Goal: Complete application form: Complete application form

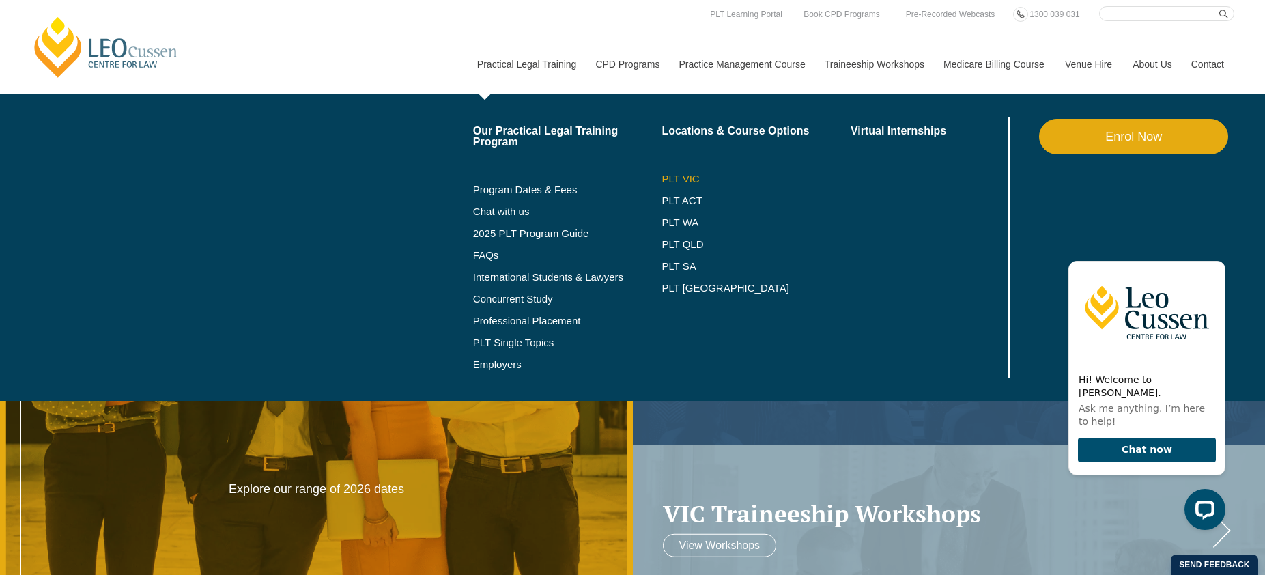
click at [666, 180] on link "PLT VIC" at bounding box center [755, 178] width 189 height 11
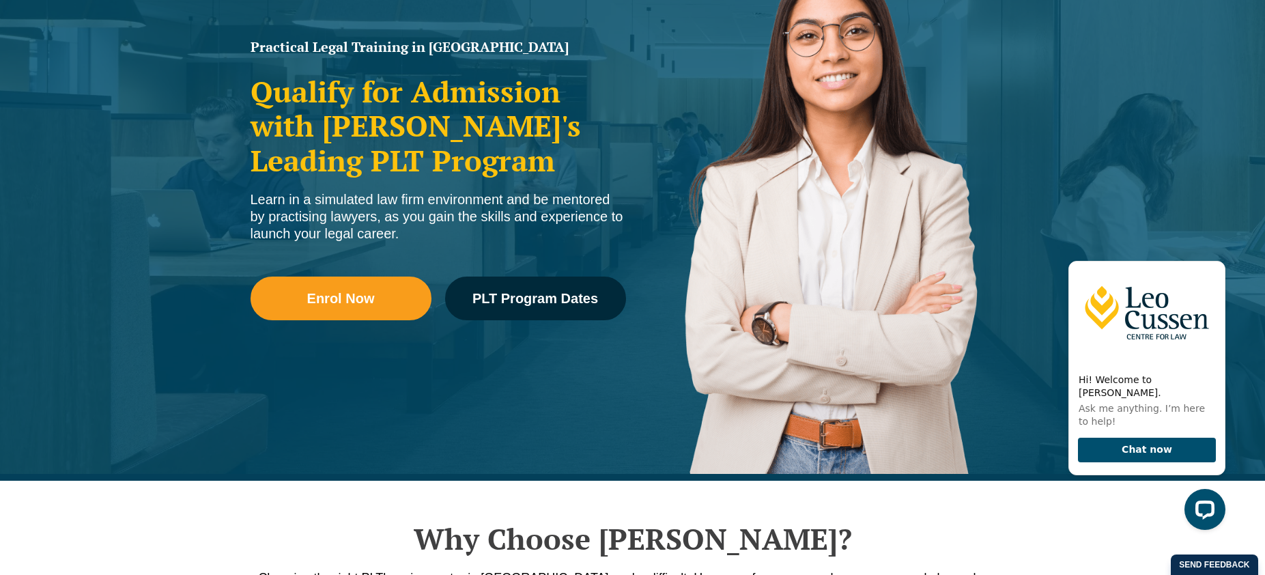
scroll to position [221, 0]
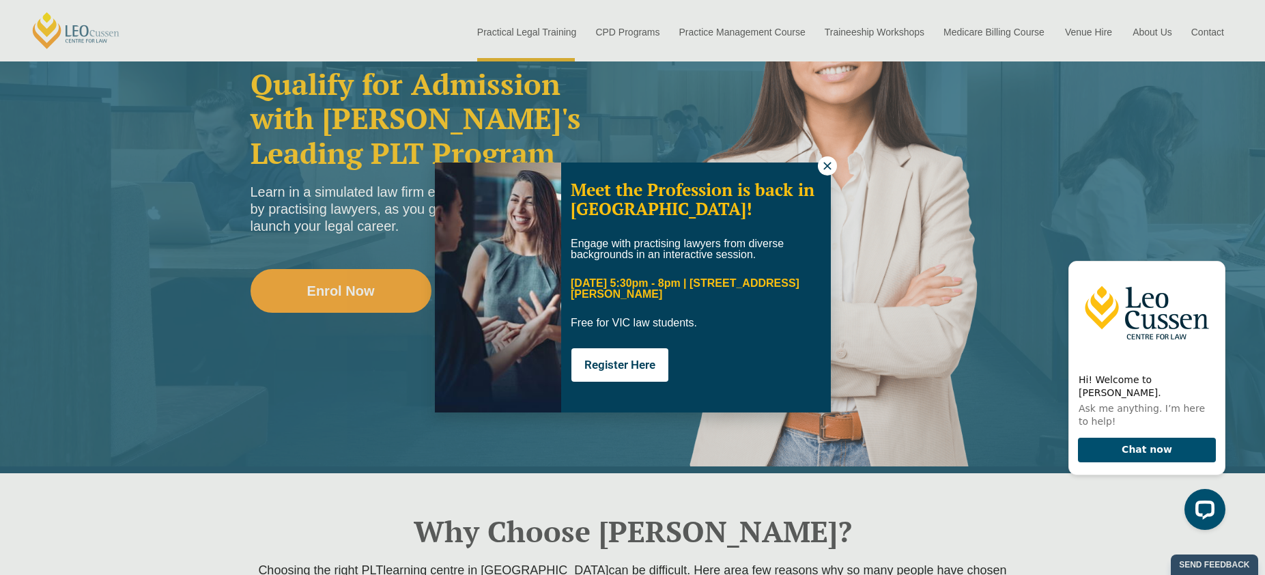
click at [824, 164] on icon at bounding box center [827, 166] width 12 height 12
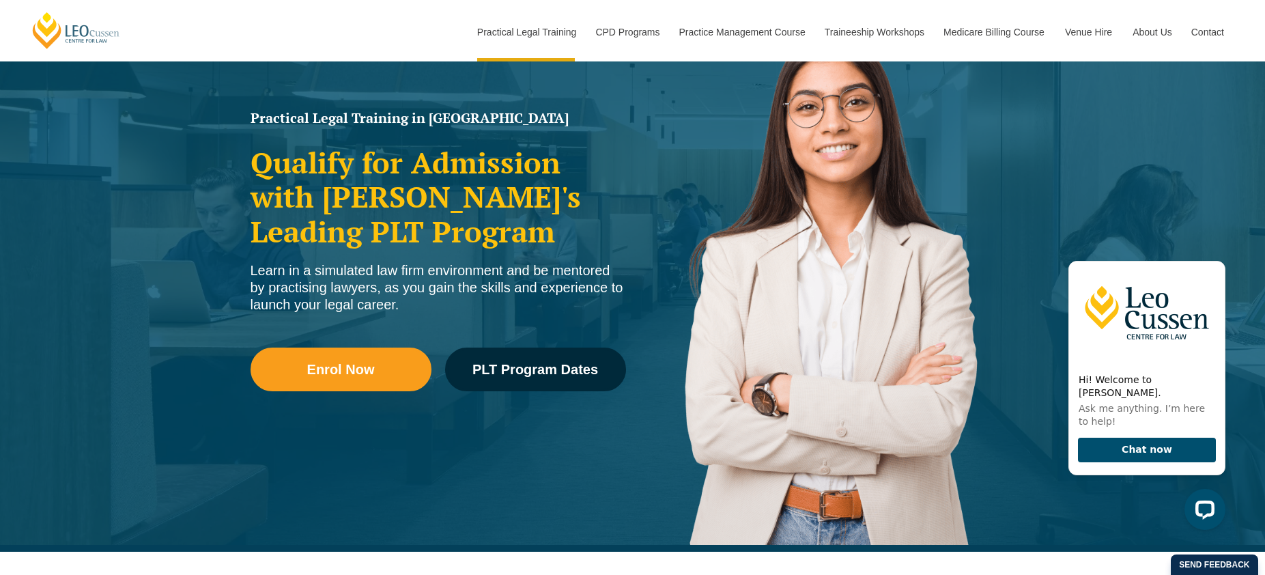
scroll to position [132, 0]
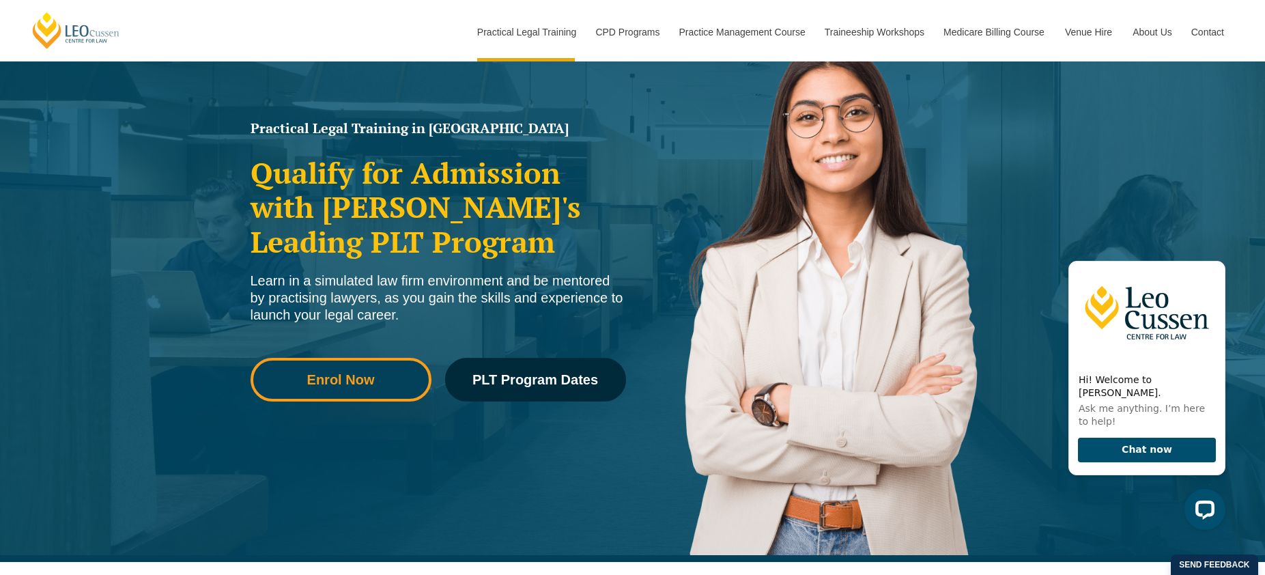
click at [334, 380] on span "Enrol Now" at bounding box center [341, 380] width 68 height 14
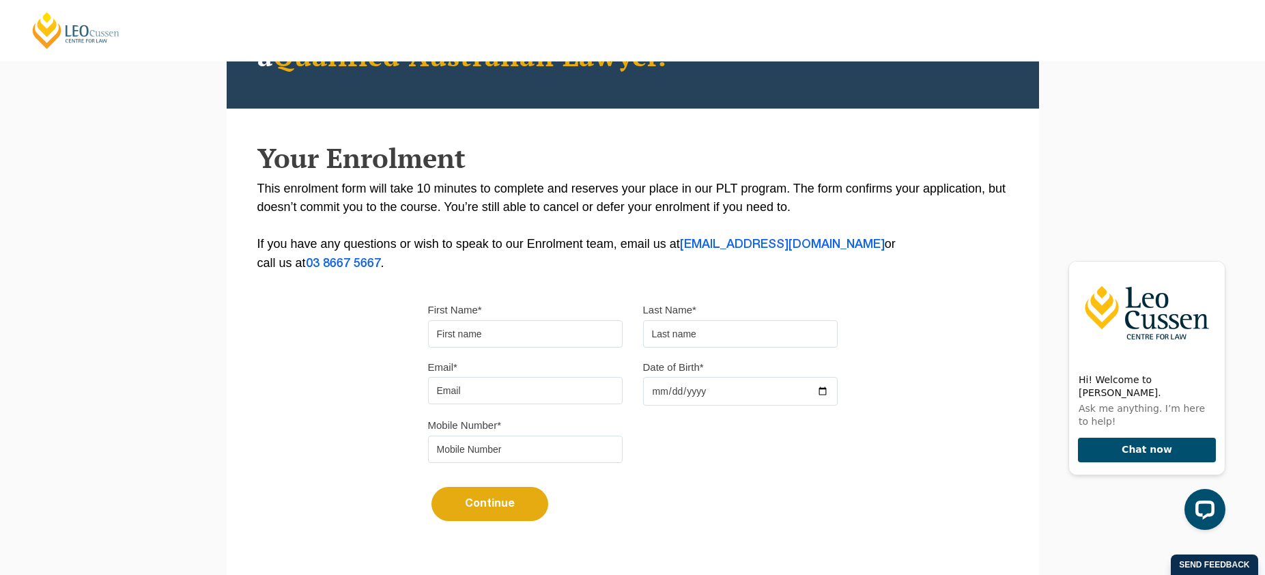
scroll to position [175, 0]
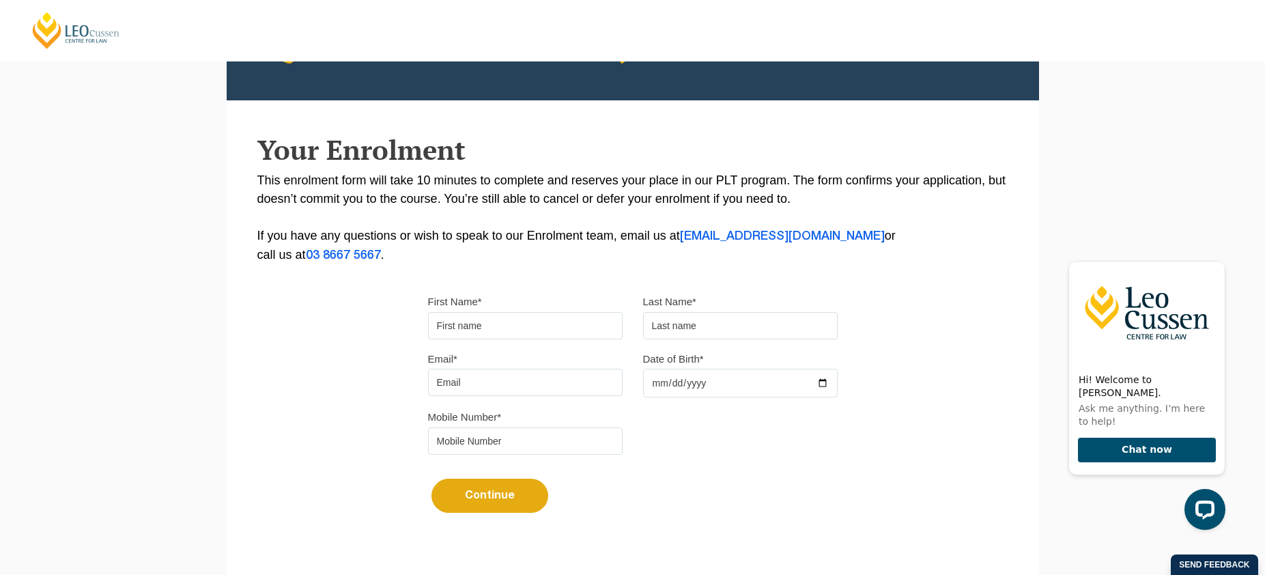
click at [485, 327] on input "First Name*" at bounding box center [525, 325] width 195 height 27
type input "[PERSON_NAME]"
type input "[PERSON_NAME][EMAIL_ADDRESS][DOMAIN_NAME]"
type input "[DATE]"
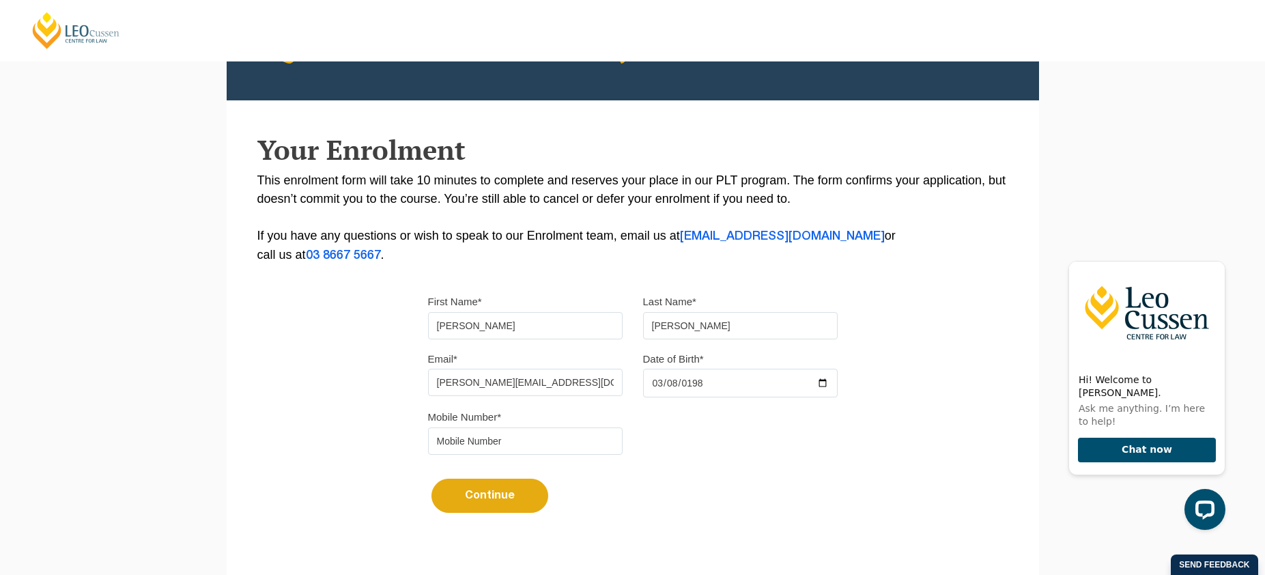
click at [511, 444] on input "tel" at bounding box center [525, 440] width 195 height 27
type input "0409133664"
click at [494, 496] on button "Continue" at bounding box center [489, 495] width 117 height 34
select select
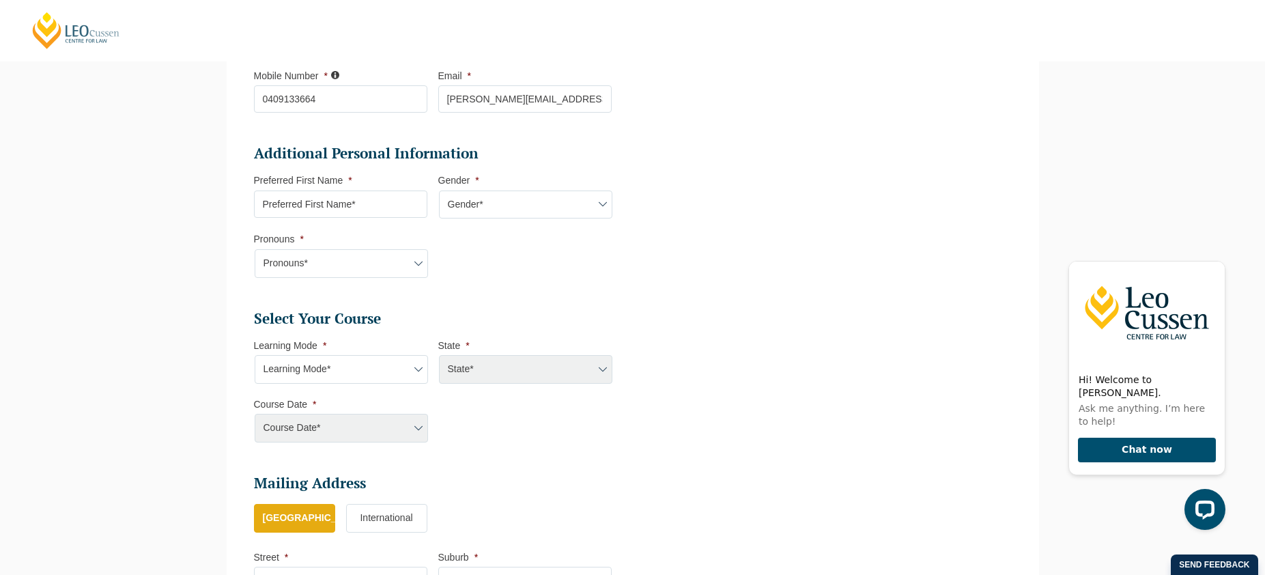
scroll to position [370, 0]
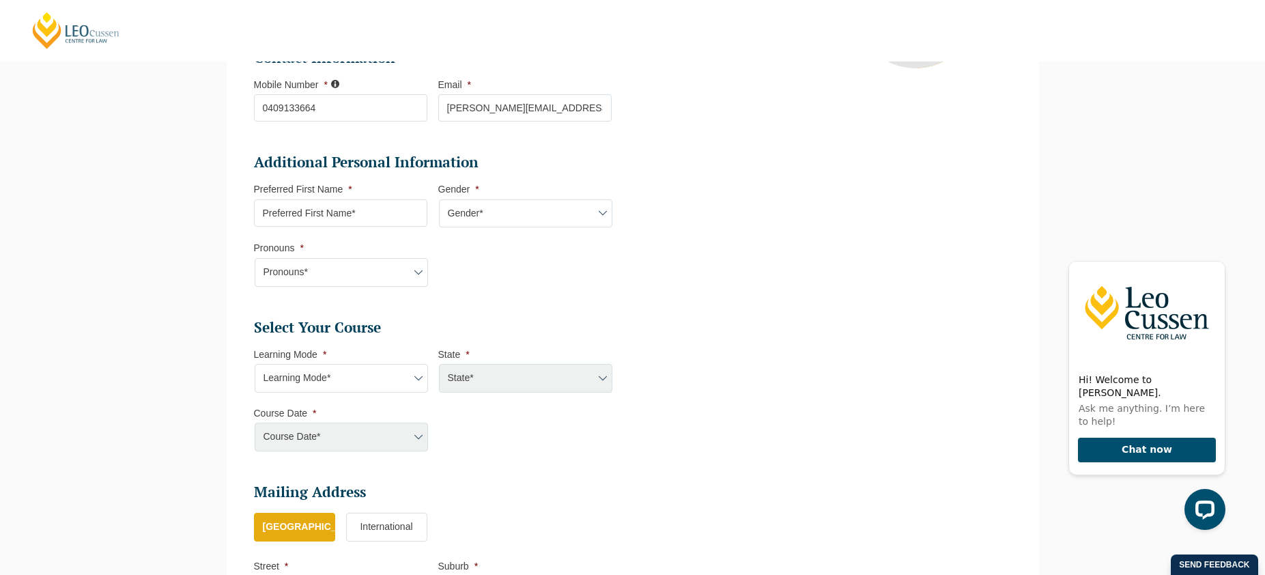
drag, startPoint x: 347, startPoint y: 211, endPoint x: 385, endPoint y: 210, distance: 37.5
click at [385, 210] on input "Preferred First Name *" at bounding box center [340, 212] width 173 height 27
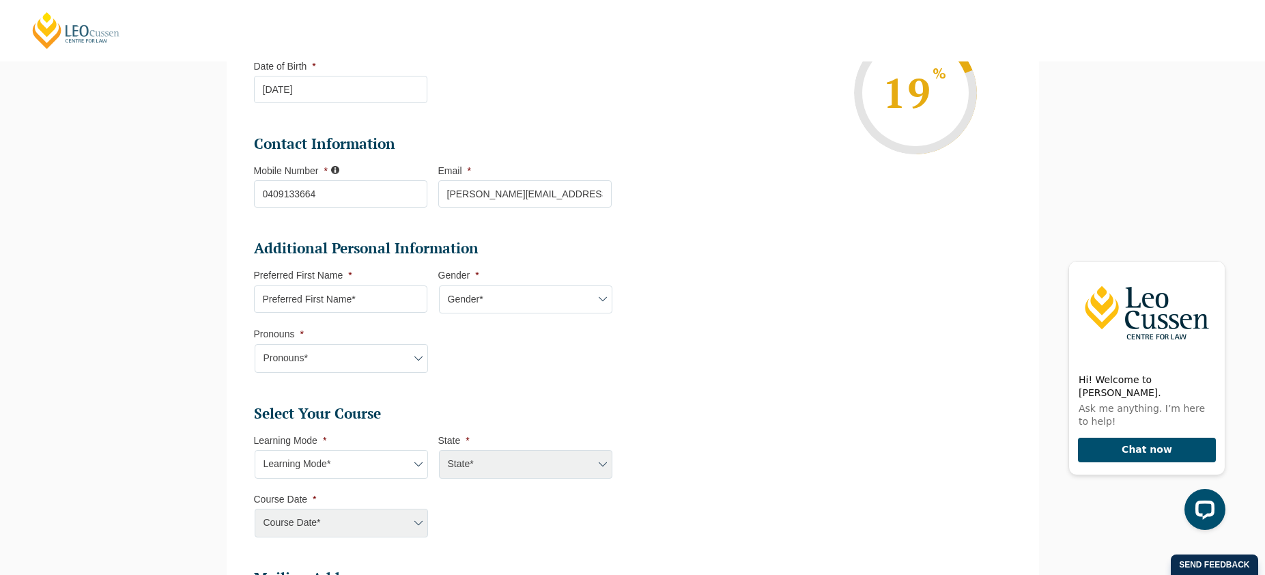
scroll to position [285, 0]
click at [416, 356] on select "Pronouns* She/Her/Hers He/Him/His They/Them/Theirs Other Prefer not to disclose" at bounding box center [341, 357] width 173 height 29
click at [462, 306] on select "Gender* [DEMOGRAPHIC_DATA] [DEMOGRAPHIC_DATA] [DEMOGRAPHIC_DATA] [DEMOGRAPHIC_D…" at bounding box center [525, 299] width 173 height 29
click at [418, 357] on select "Pronouns* She/Her/Hers He/Him/His They/Them/Theirs Other Prefer not to disclose" at bounding box center [341, 357] width 173 height 29
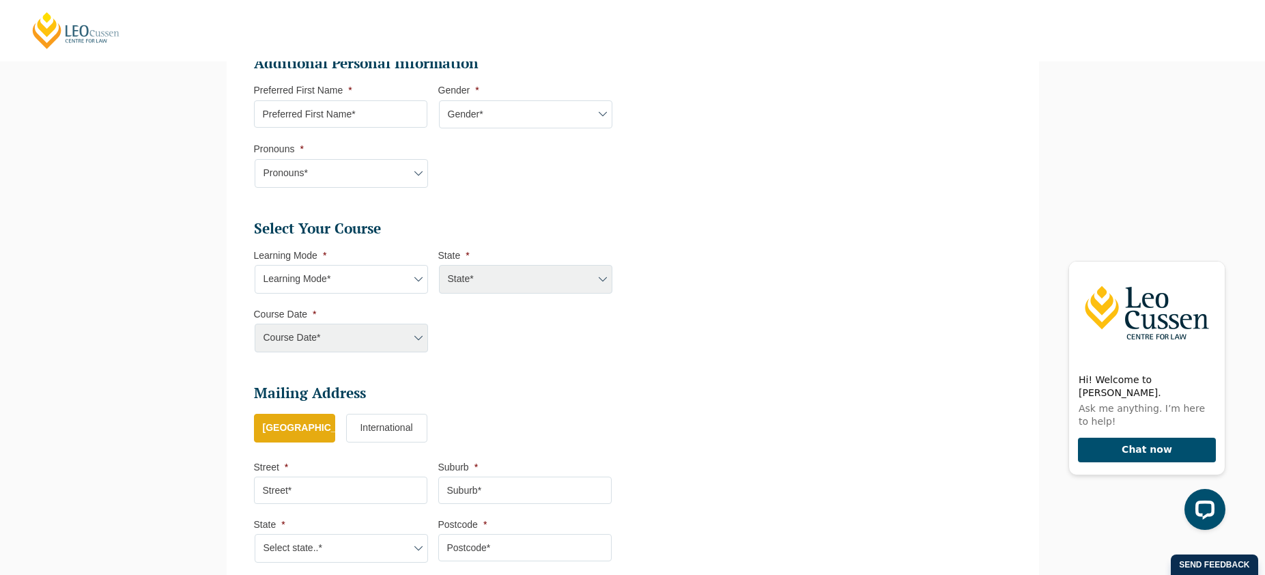
scroll to position [465, 0]
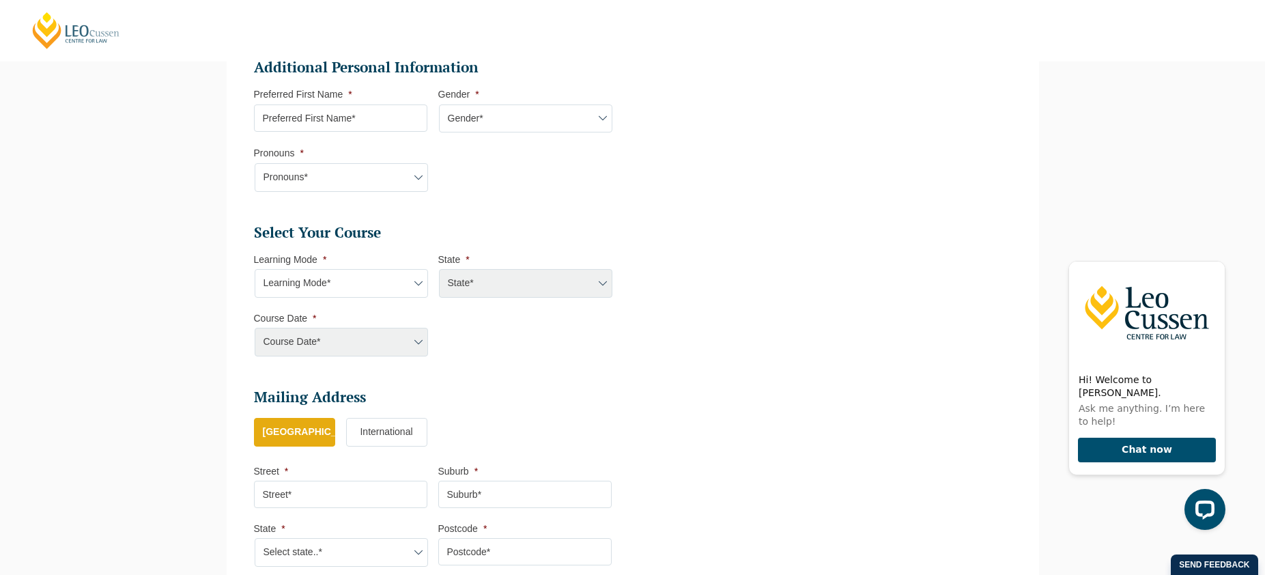
click at [365, 277] on select "Learning Mode* Online Full Time Learning Online Part Time Learning Blended Full…" at bounding box center [341, 283] width 173 height 29
click at [359, 345] on div "Course Date* [PERSON_NAME] 2024 [DATE] ([DATE] to [DATE]) [DATE] ([DATE] to [DA…" at bounding box center [340, 342] width 173 height 29
click at [444, 346] on li "Select Your Course This field is hidden when viewing the form Only for Flinder …" at bounding box center [438, 296] width 369 height 147
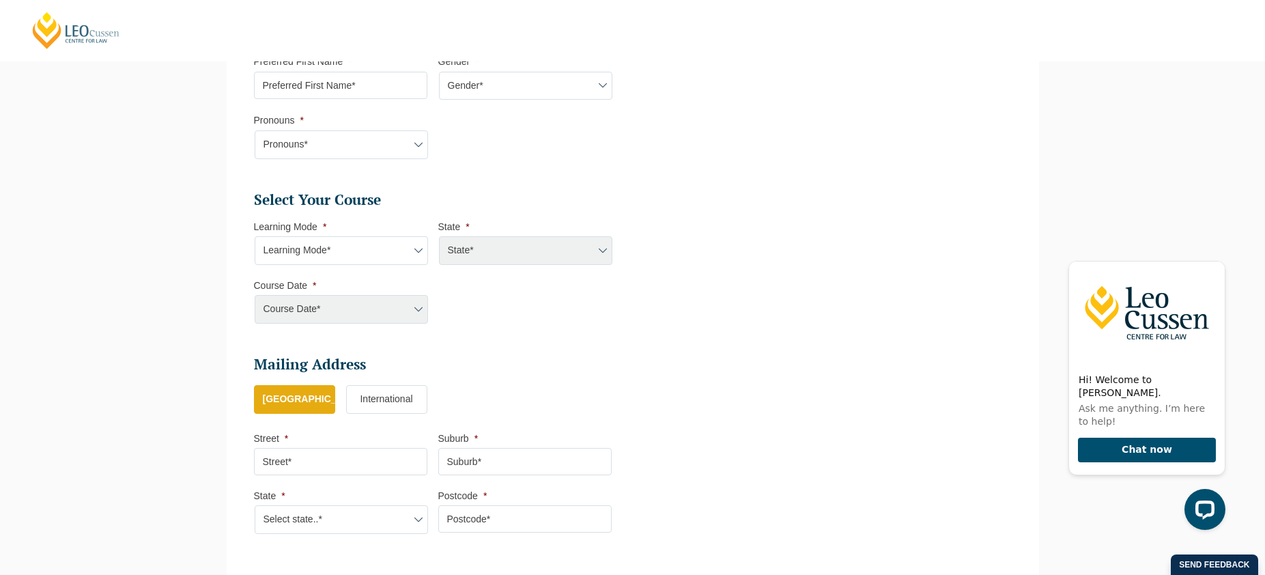
scroll to position [494, 0]
click at [352, 260] on select "Learning Mode* Online Full Time Learning Online Part Time Learning Blended Full…" at bounding box center [341, 254] width 173 height 29
click at [490, 254] on div "State* ACT/NSW National ([GEOGRAPHIC_DATA]/[GEOGRAPHIC_DATA], [GEOGRAPHIC_DATA]…" at bounding box center [524, 254] width 173 height 29
click at [457, 255] on div "State* ACT/NSW National ([GEOGRAPHIC_DATA]/[GEOGRAPHIC_DATA], [GEOGRAPHIC_DATA]…" at bounding box center [524, 254] width 173 height 29
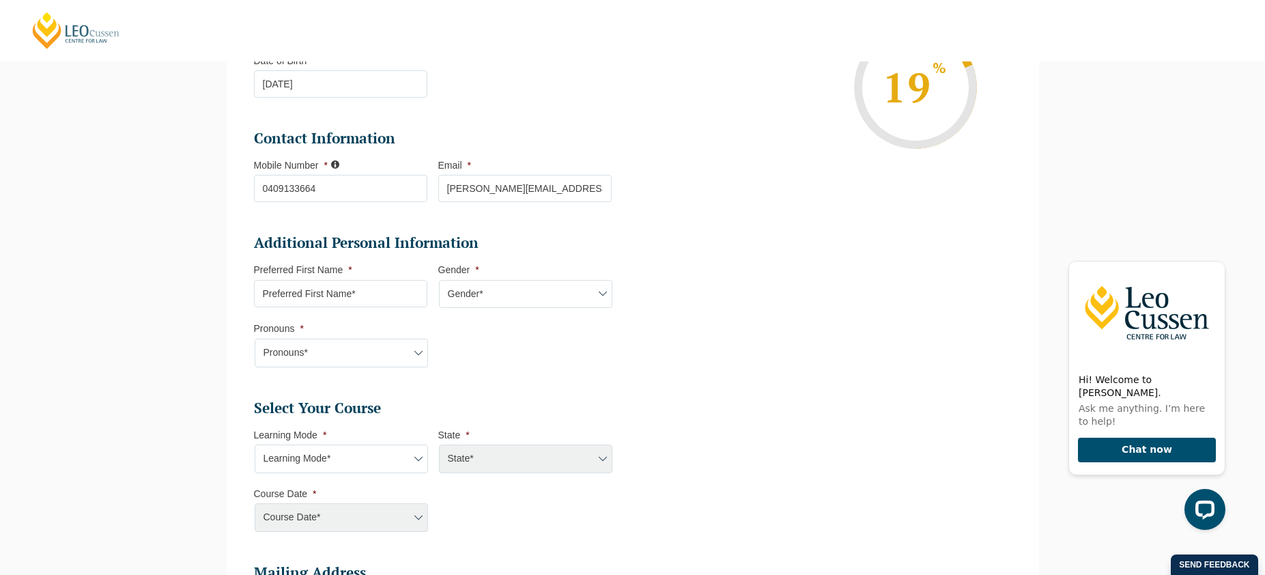
scroll to position [306, 0]
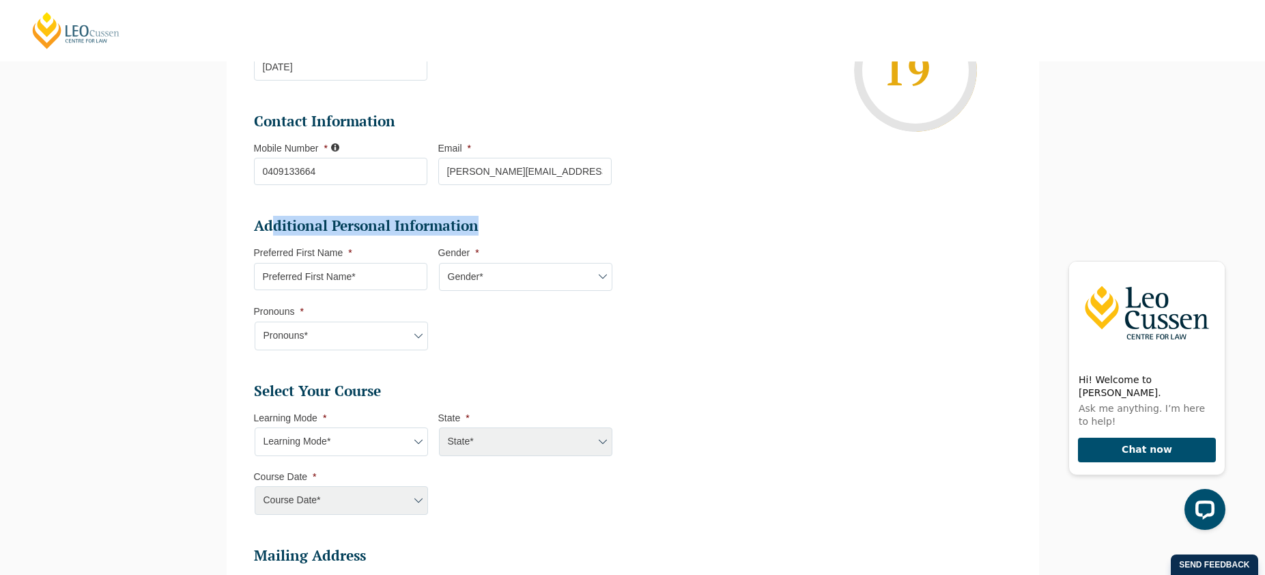
drag, startPoint x: 472, startPoint y: 225, endPoint x: 274, endPoint y: 231, distance: 198.0
click at [274, 231] on h2 "Additional Personal Information" at bounding box center [433, 225] width 358 height 19
click at [506, 216] on h2 "Additional Personal Information" at bounding box center [433, 225] width 358 height 19
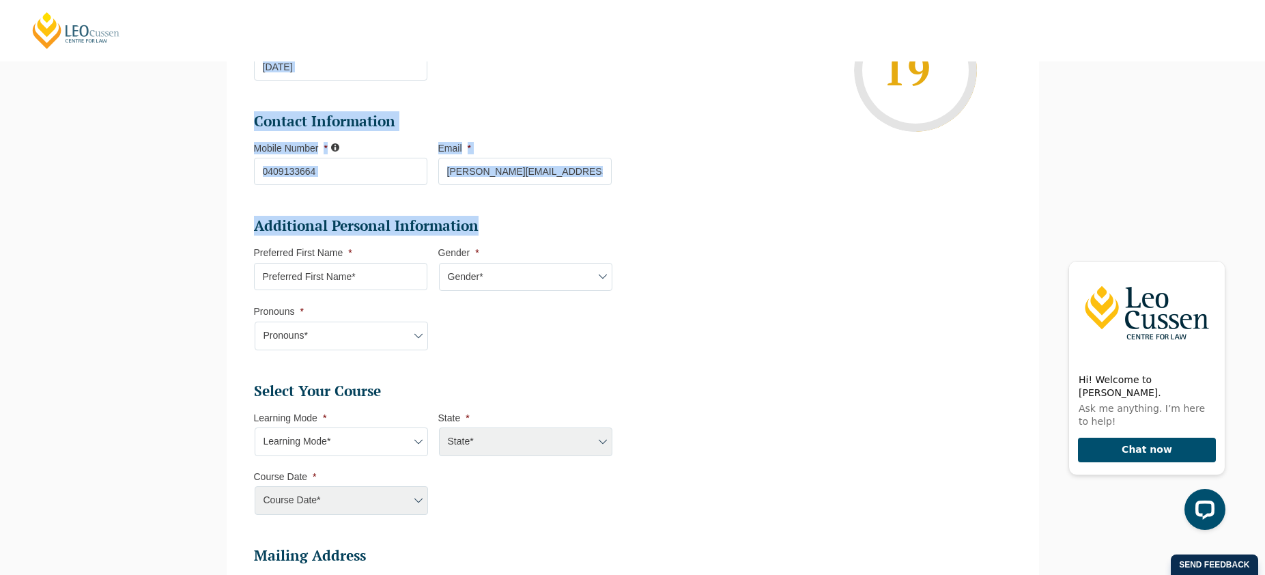
drag, startPoint x: 467, startPoint y: 226, endPoint x: 229, endPoint y: 226, distance: 237.5
click at [229, 226] on li "Personal Information First Name * [PERSON_NAME] Last Name * [PERSON_NAME] Date …" at bounding box center [633, 327] width 812 height 850
click at [291, 224] on h2 "Additional Personal Information" at bounding box center [433, 225] width 358 height 19
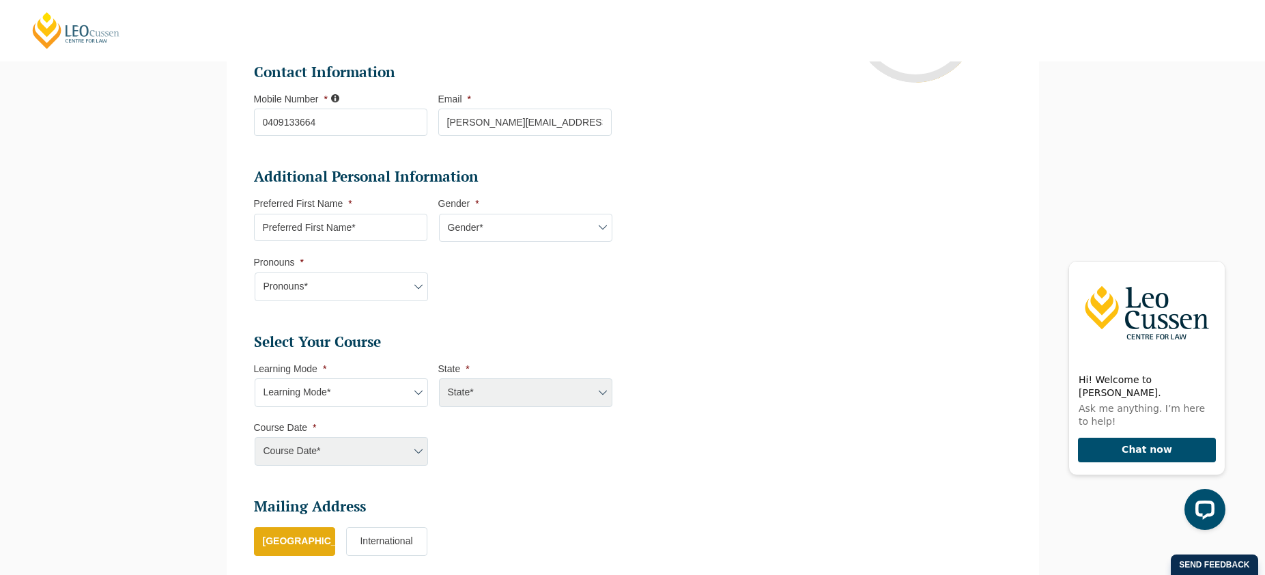
scroll to position [360, 0]
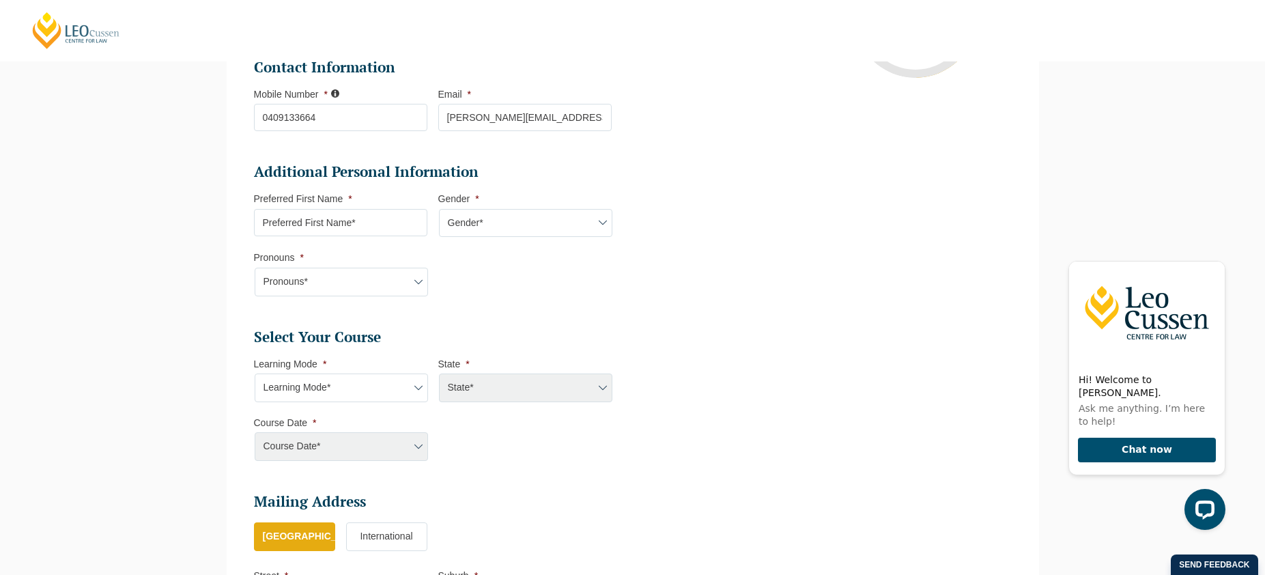
click at [376, 223] on input "Preferred First Name *" at bounding box center [340, 222] width 173 height 27
type input "[PERSON_NAME]"
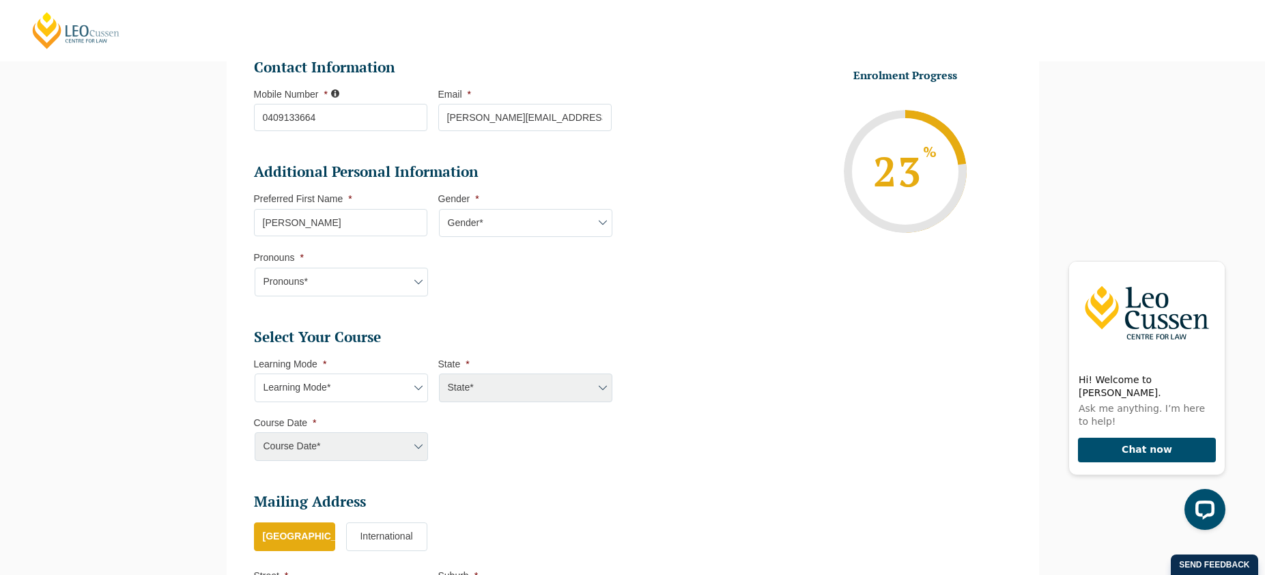
click at [313, 197] on label "Preferred First Name *" at bounding box center [303, 198] width 98 height 11
click at [313, 209] on input "[PERSON_NAME]" at bounding box center [340, 222] width 173 height 27
click at [313, 197] on label "Preferred First Name *" at bounding box center [303, 198] width 98 height 11
click at [313, 209] on input "[PERSON_NAME]" at bounding box center [340, 222] width 173 height 27
click at [313, 197] on label "Preferred First Name *" at bounding box center [303, 198] width 98 height 11
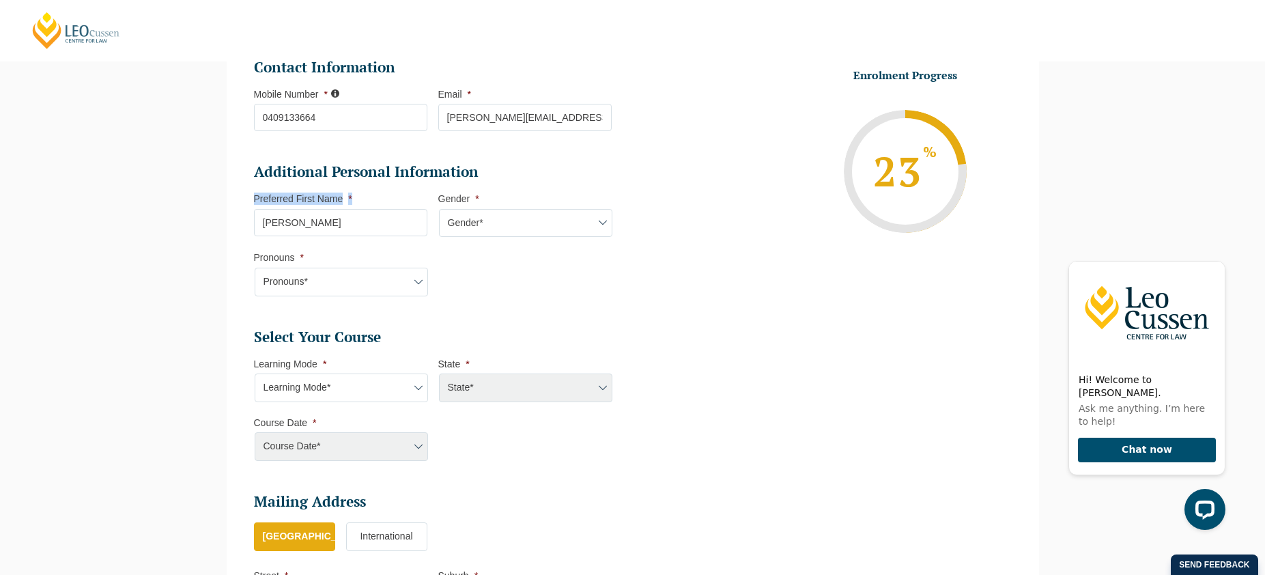
click at [313, 209] on input "[PERSON_NAME]" at bounding box center [340, 222] width 173 height 27
click at [364, 196] on li "Preferred First Name * [PERSON_NAME]" at bounding box center [346, 213] width 184 height 43
click at [493, 226] on select "Gender* [DEMOGRAPHIC_DATA] [DEMOGRAPHIC_DATA] [DEMOGRAPHIC_DATA] [DEMOGRAPHIC_D…" at bounding box center [525, 223] width 173 height 29
click at [459, 224] on select "Gender* [DEMOGRAPHIC_DATA] [DEMOGRAPHIC_DATA] [DEMOGRAPHIC_DATA] [DEMOGRAPHIC_D…" at bounding box center [525, 223] width 173 height 29
select select "[DEMOGRAPHIC_DATA]"
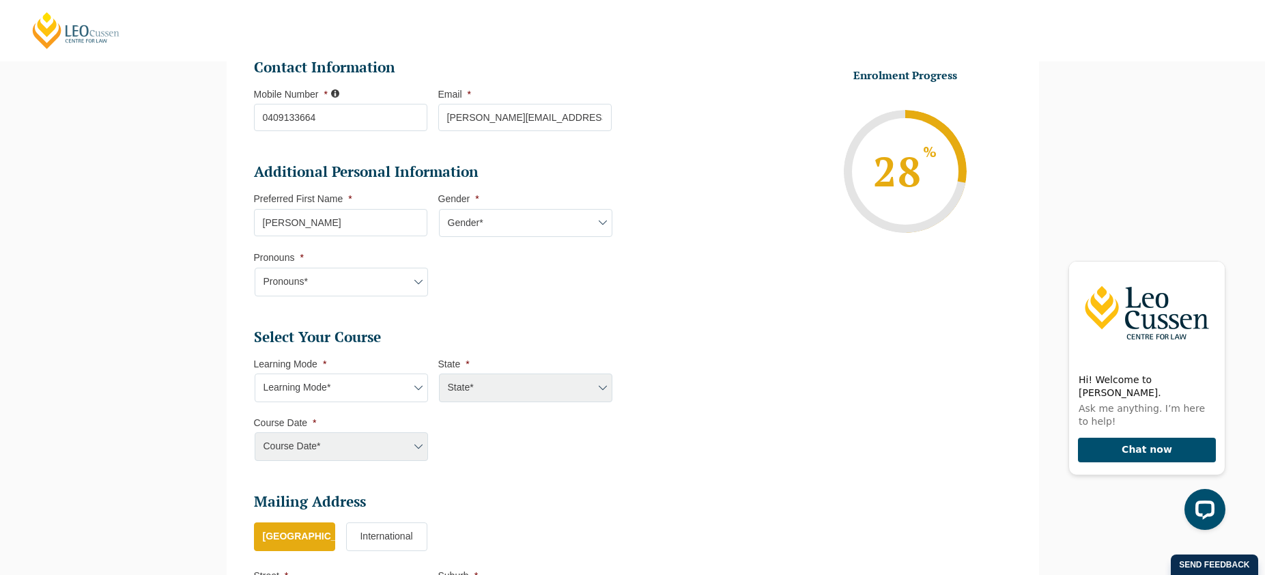
click at [369, 280] on select "Pronouns* She/Her/Hers He/Him/His They/Them/Theirs Other Prefer not to disclose" at bounding box center [341, 282] width 173 height 29
select select "She/Her/Hers"
click at [220, 278] on div "Please note that your information is saved on our server as you enter it. Congr…" at bounding box center [632, 310] width 833 height 969
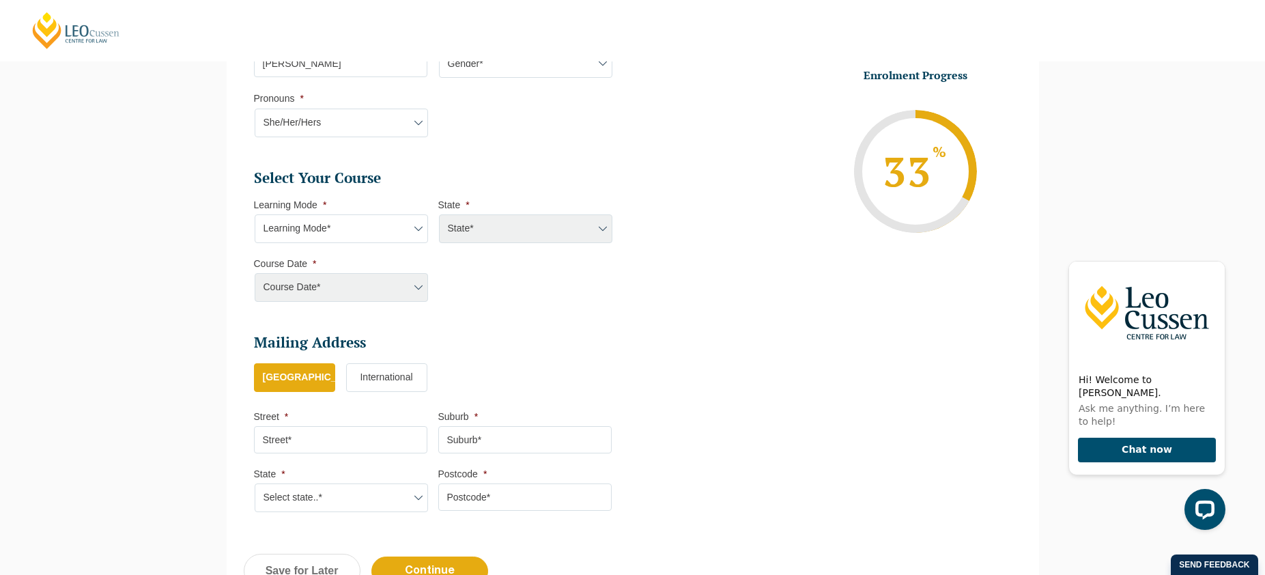
scroll to position [521, 0]
click at [324, 240] on select "Learning Mode* Online Full Time Learning Online Part Time Learning Blended Full…" at bounding box center [341, 227] width 173 height 29
select select "Blended Full Time Learning"
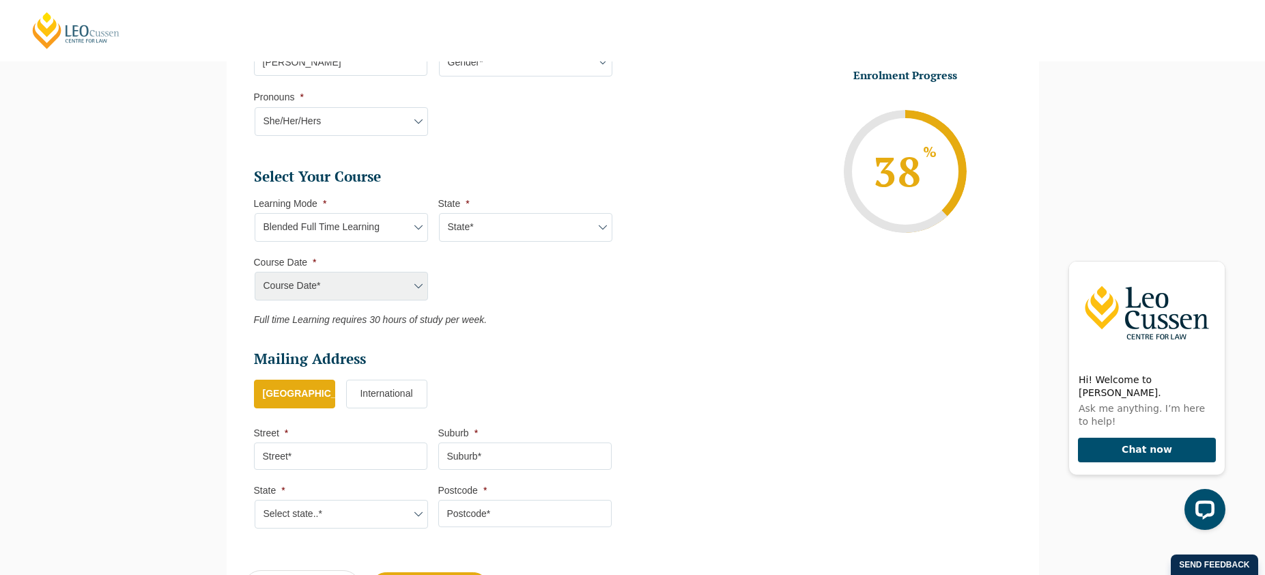
click at [477, 225] on select "State* ACT/[GEOGRAPHIC_DATA] [GEOGRAPHIC_DATA] SA [GEOGRAPHIC_DATA] [GEOGRAPHIC…" at bounding box center [525, 227] width 173 height 29
select select "QLD"
click at [348, 276] on select "Course Date* [DATE] ([DATE] to [DATE]) [DATE] ([DATE] to [DATE])" at bounding box center [341, 286] width 173 height 29
select select "[DATE] ([DATE] to [DATE])"
type input "Intake [DATE] FT"
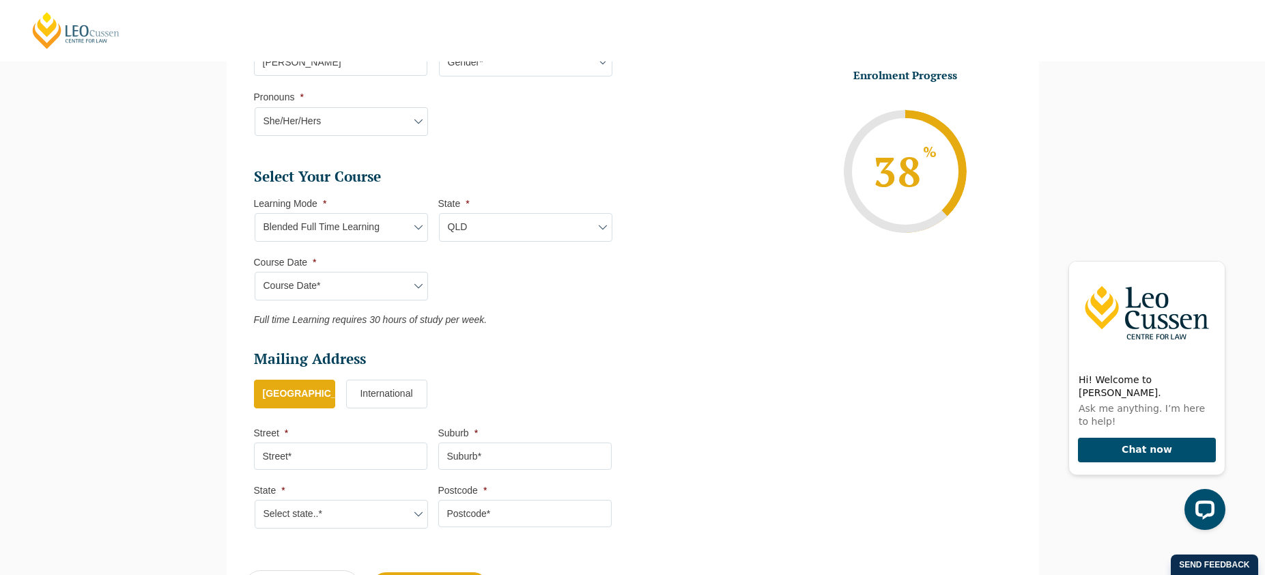
type input "Practical Legal Training (QLD)"
select select "QLD PLT (JAN) 2026 Full Time Blended"
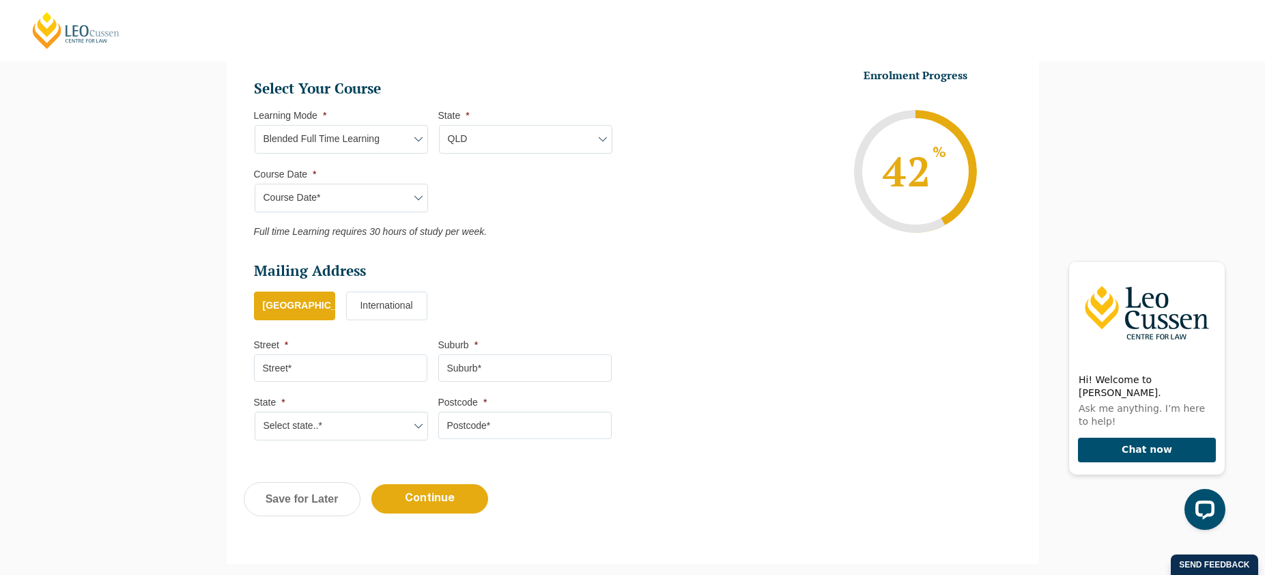
scroll to position [640, 0]
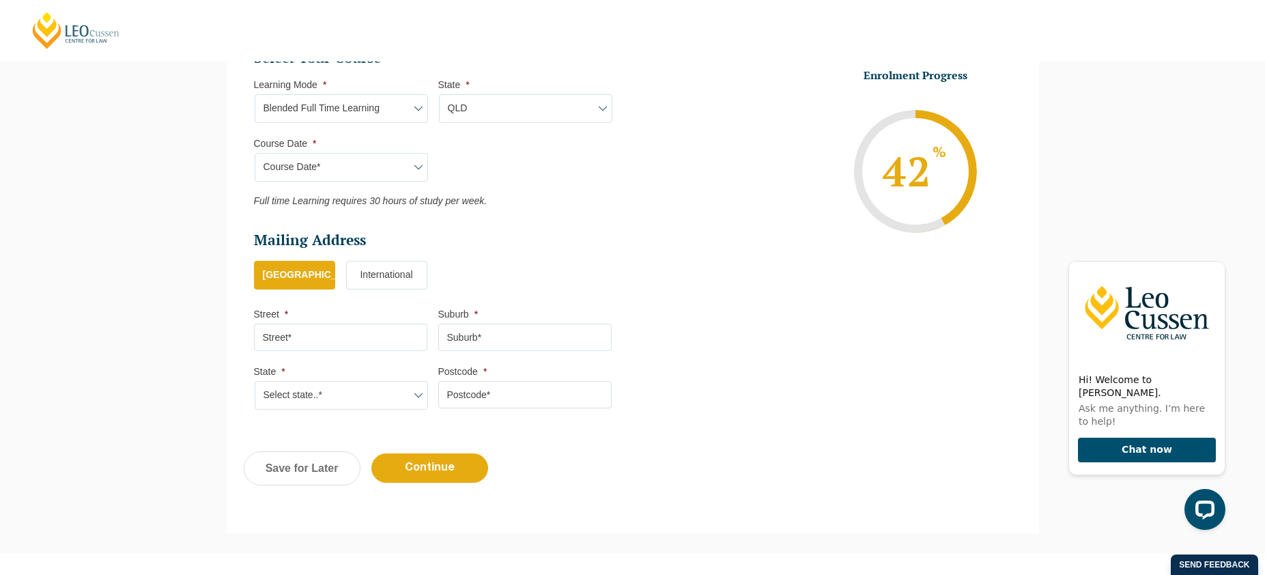
click at [334, 343] on input "Street *" at bounding box center [340, 337] width 173 height 27
type input "7"
type input "[STREET_ADDRESS]"
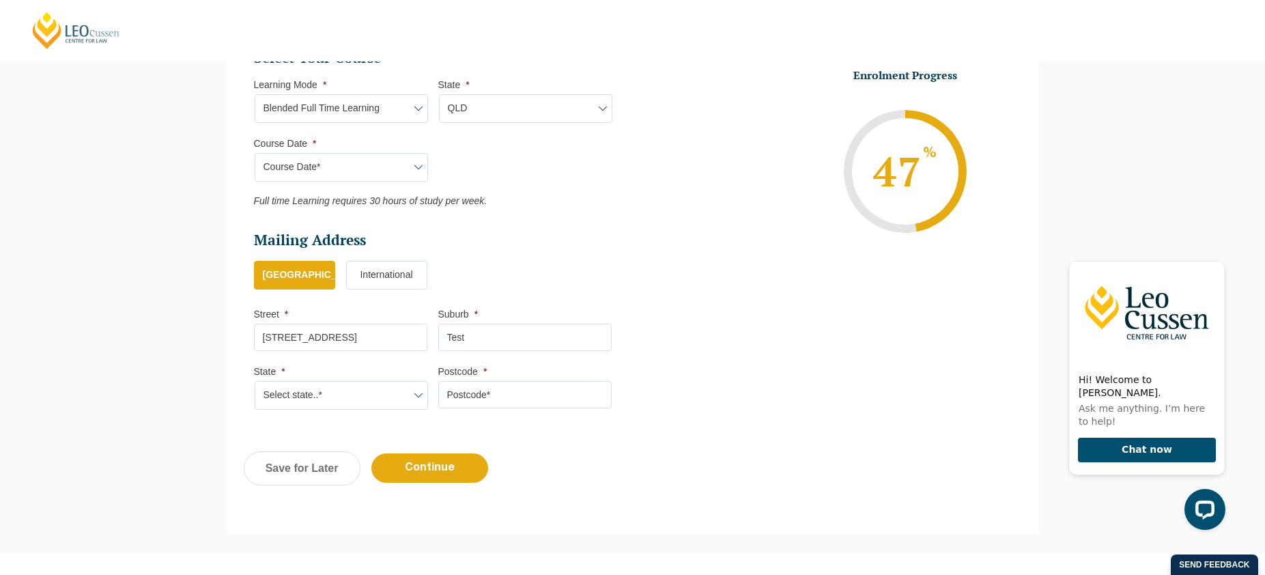
type input "Test"
click at [418, 397] on select "Select state..* [GEOGRAPHIC_DATA] [GEOGRAPHIC_DATA] [GEOGRAPHIC_DATA] SA [GEOGR…" at bounding box center [341, 395] width 173 height 29
select select "VIC"
click at [470, 388] on input "Postcode *" at bounding box center [524, 394] width 173 height 27
drag, startPoint x: 478, startPoint y: 394, endPoint x: 450, endPoint y: 392, distance: 28.7
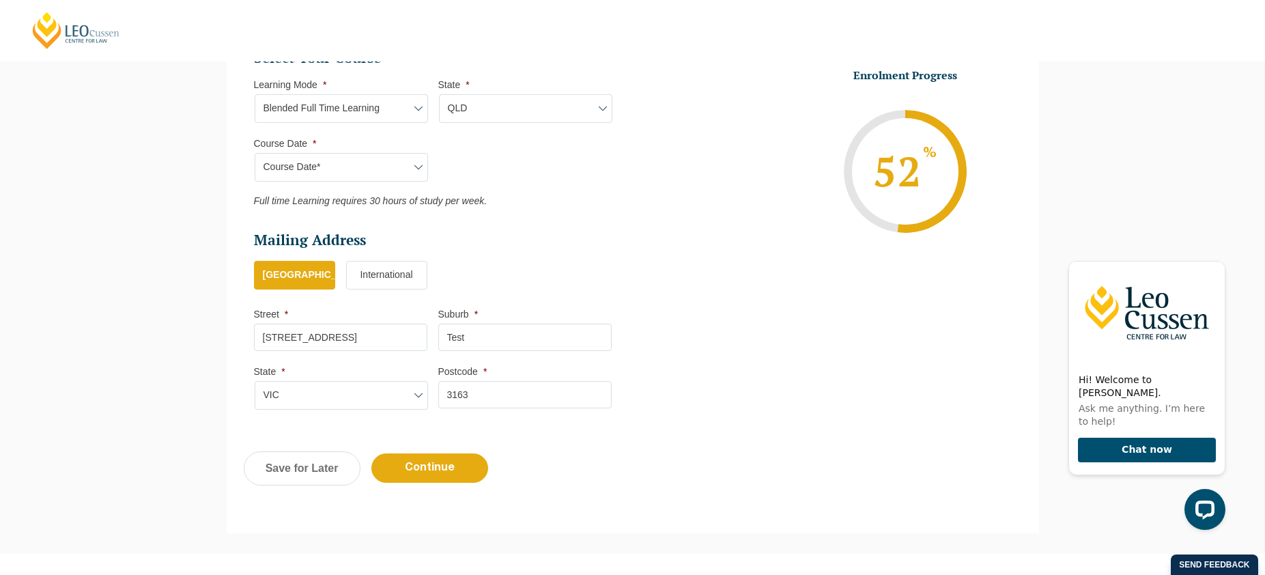
click at [450, 392] on input "3163" at bounding box center [524, 394] width 173 height 27
type input "3000"
click at [461, 453] on input "Continue" at bounding box center [429, 467] width 117 height 29
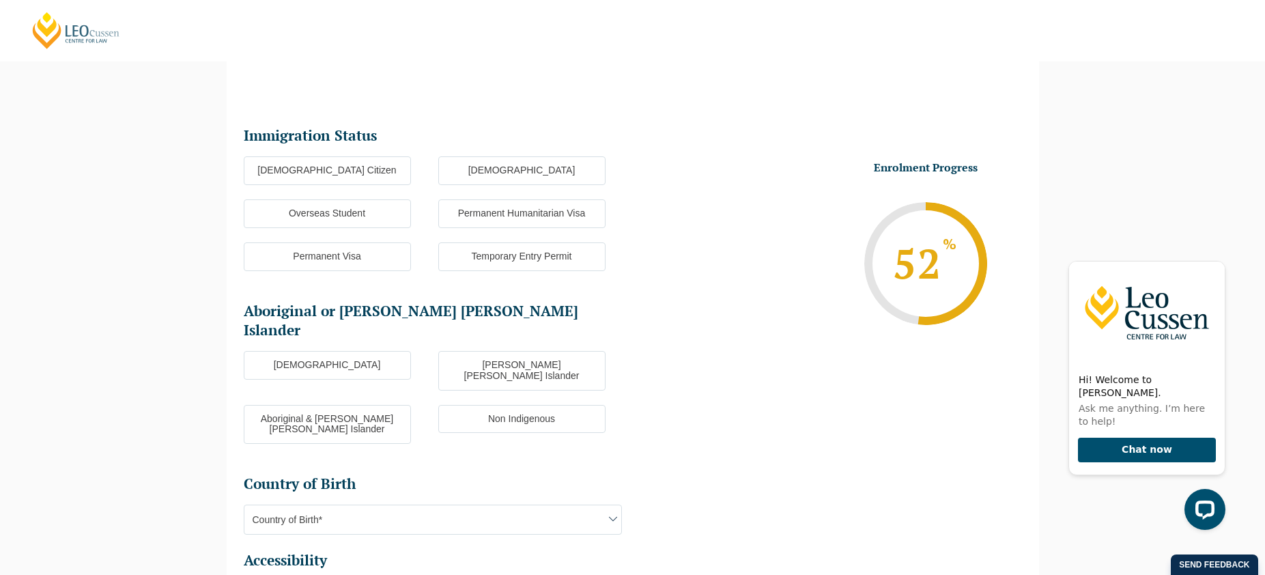
scroll to position [118, 0]
